Goal: Information Seeking & Learning: Find specific fact

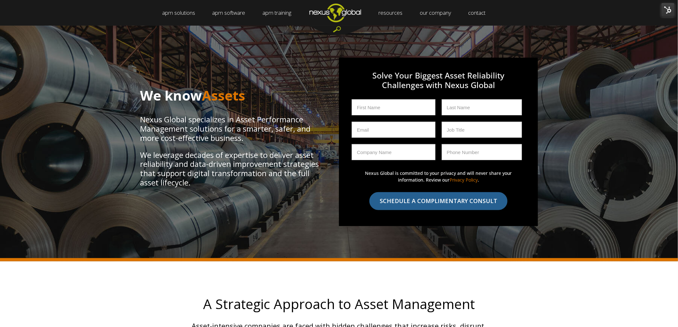
click at [337, 29] on div at bounding box center [338, 30] width 58 height 9
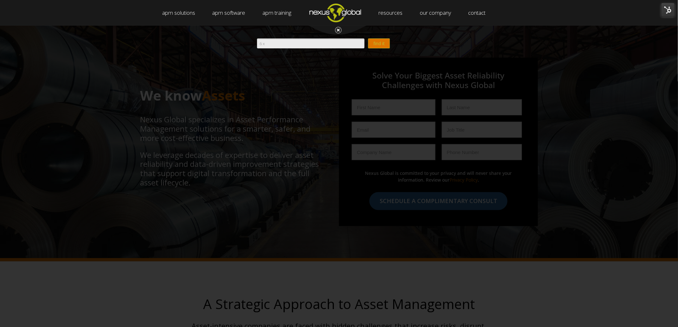
type input "6 x"
click at [386, 42] on input "find it" at bounding box center [379, 43] width 22 height 10
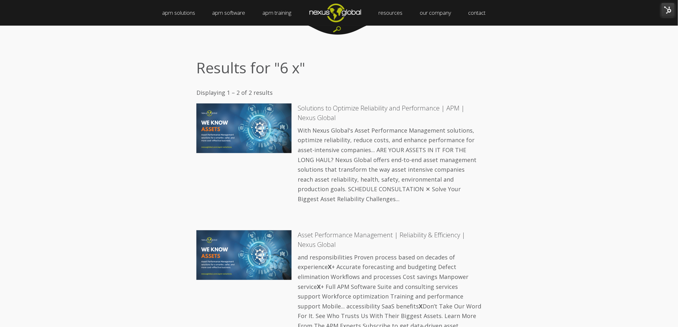
click at [341, 24] on img "Navigation Menu" at bounding box center [335, 12] width 69 height 25
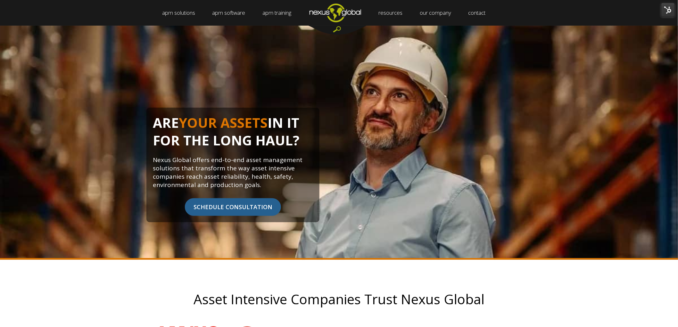
click at [338, 29] on div at bounding box center [338, 30] width 58 height 9
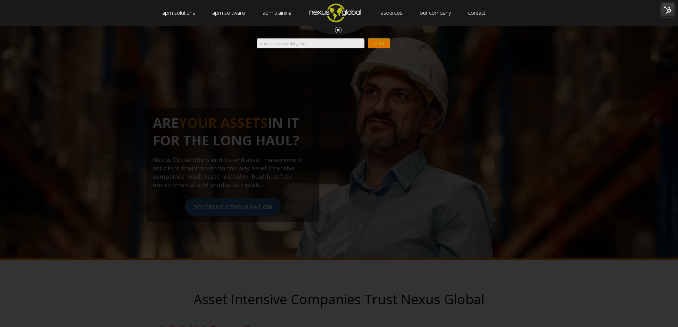
click at [324, 42] on input "Search" at bounding box center [311, 43] width 108 height 10
type input "6 times"
click at [368, 38] on input "find it" at bounding box center [379, 43] width 22 height 10
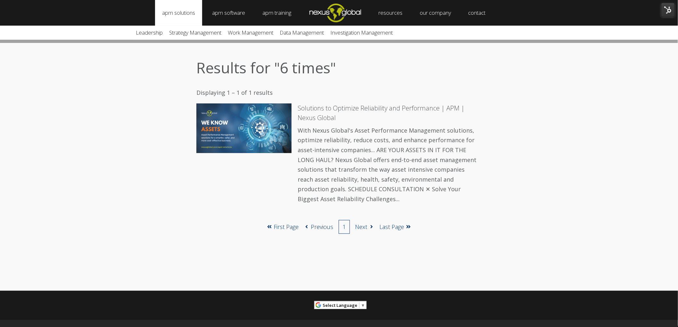
click at [183, 15] on link "apm solutions" at bounding box center [178, 13] width 47 height 26
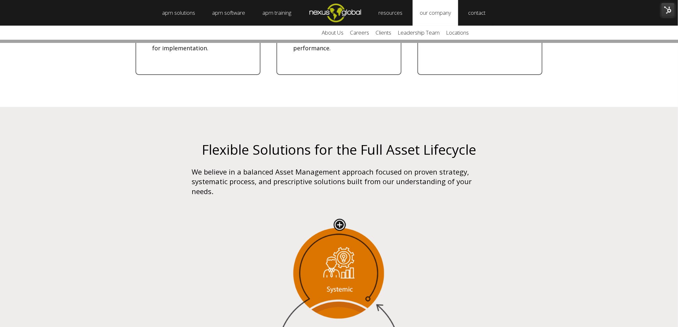
scroll to position [997, 0]
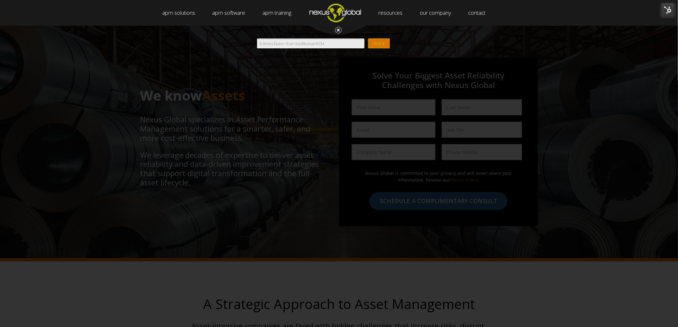
type input "6 times faster than traditional RCM"
click at [373, 43] on input "find it" at bounding box center [379, 43] width 22 height 10
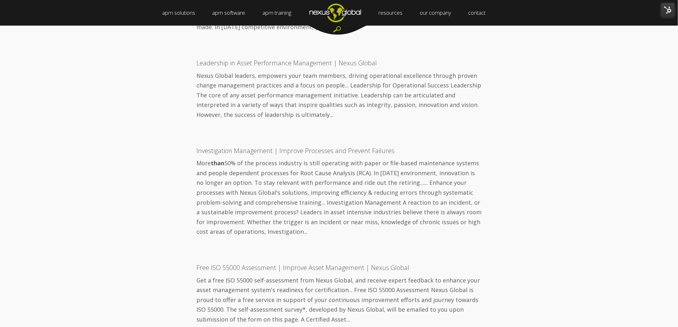
scroll to position [890, 0]
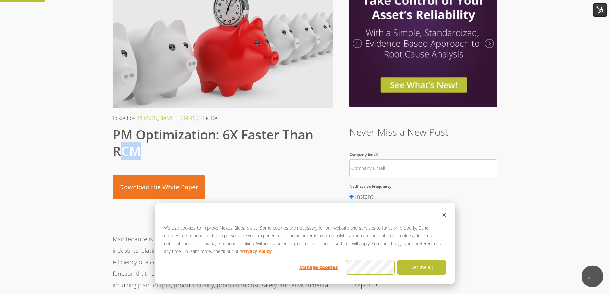
scroll to position [64, 0]
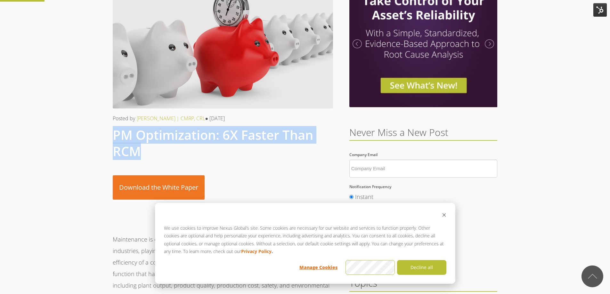
drag, startPoint x: 143, startPoint y: 151, endPoint x: 104, endPoint y: 140, distance: 40.2
